Goal: Register for event/course

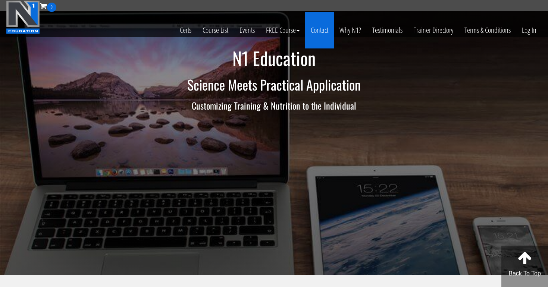
click at [316, 28] on link "Contact" at bounding box center [319, 30] width 29 height 37
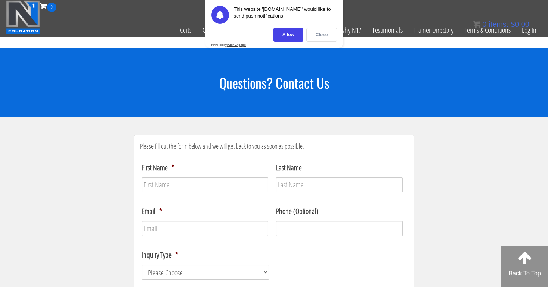
click at [320, 32] on div "Close" at bounding box center [321, 35] width 31 height 14
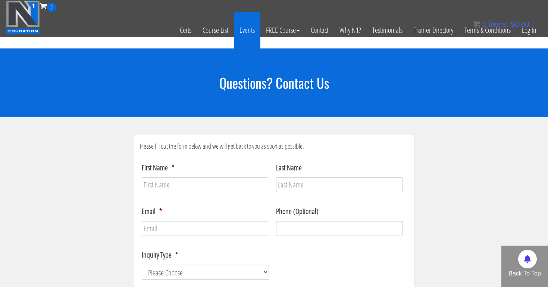
click at [248, 29] on link "Events" at bounding box center [247, 30] width 26 height 37
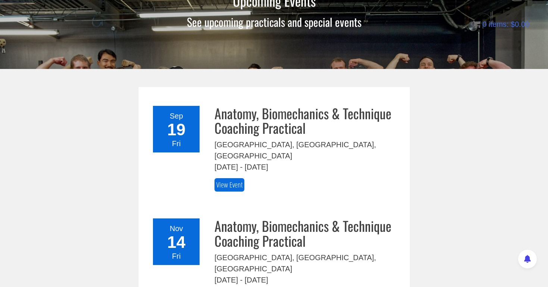
scroll to position [88, 0]
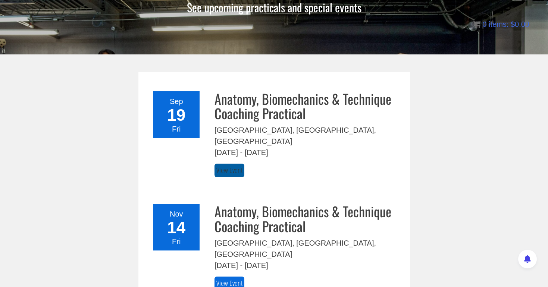
click at [232, 164] on link "View Event" at bounding box center [229, 171] width 30 height 14
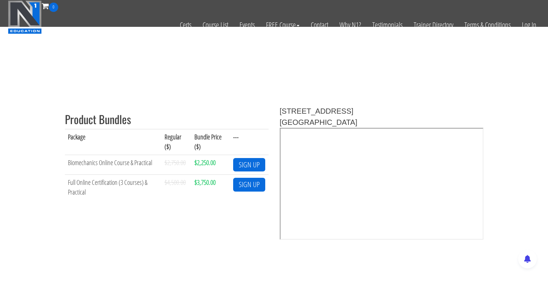
scroll to position [210, 0]
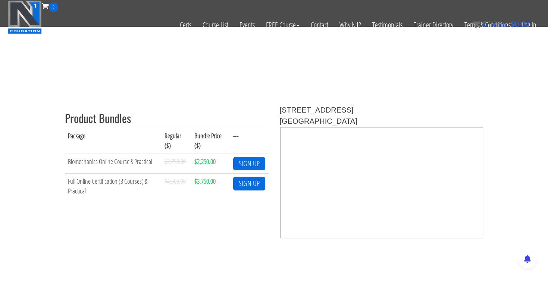
drag, startPoint x: 347, startPoint y: 118, endPoint x: 276, endPoint y: 109, distance: 71.0
click at [276, 109] on div "5455 Spine Road, Unit G Boulder, , CO 80301" at bounding box center [381, 172] width 215 height 137
copy div "5455 Spine Road, Unit G Boulder, , CO 80301"
